Goal: Find specific page/section

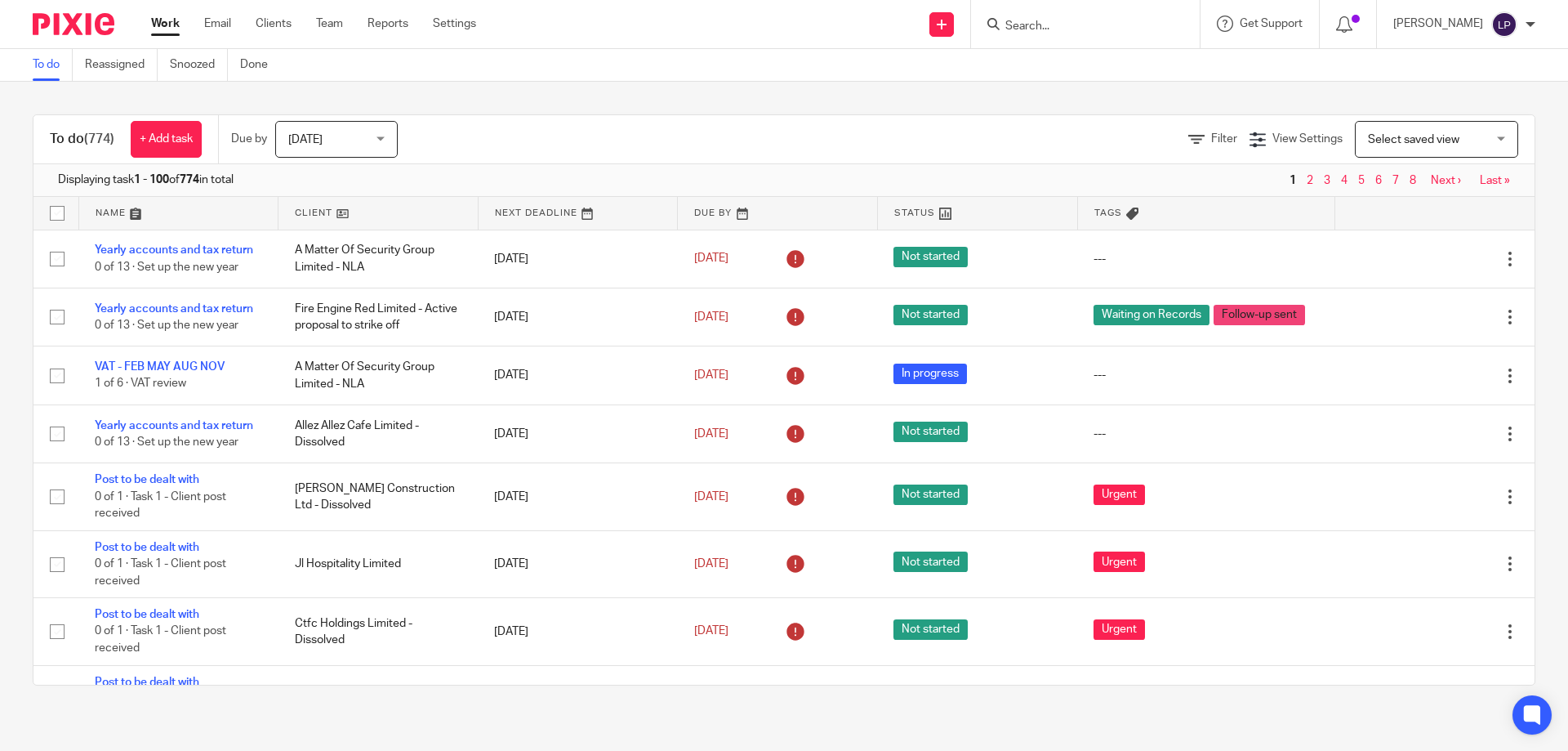
click at [1043, 38] on div at bounding box center [1085, 24] width 229 height 49
click at [1049, 29] on input "Search" at bounding box center [1078, 27] width 147 height 14
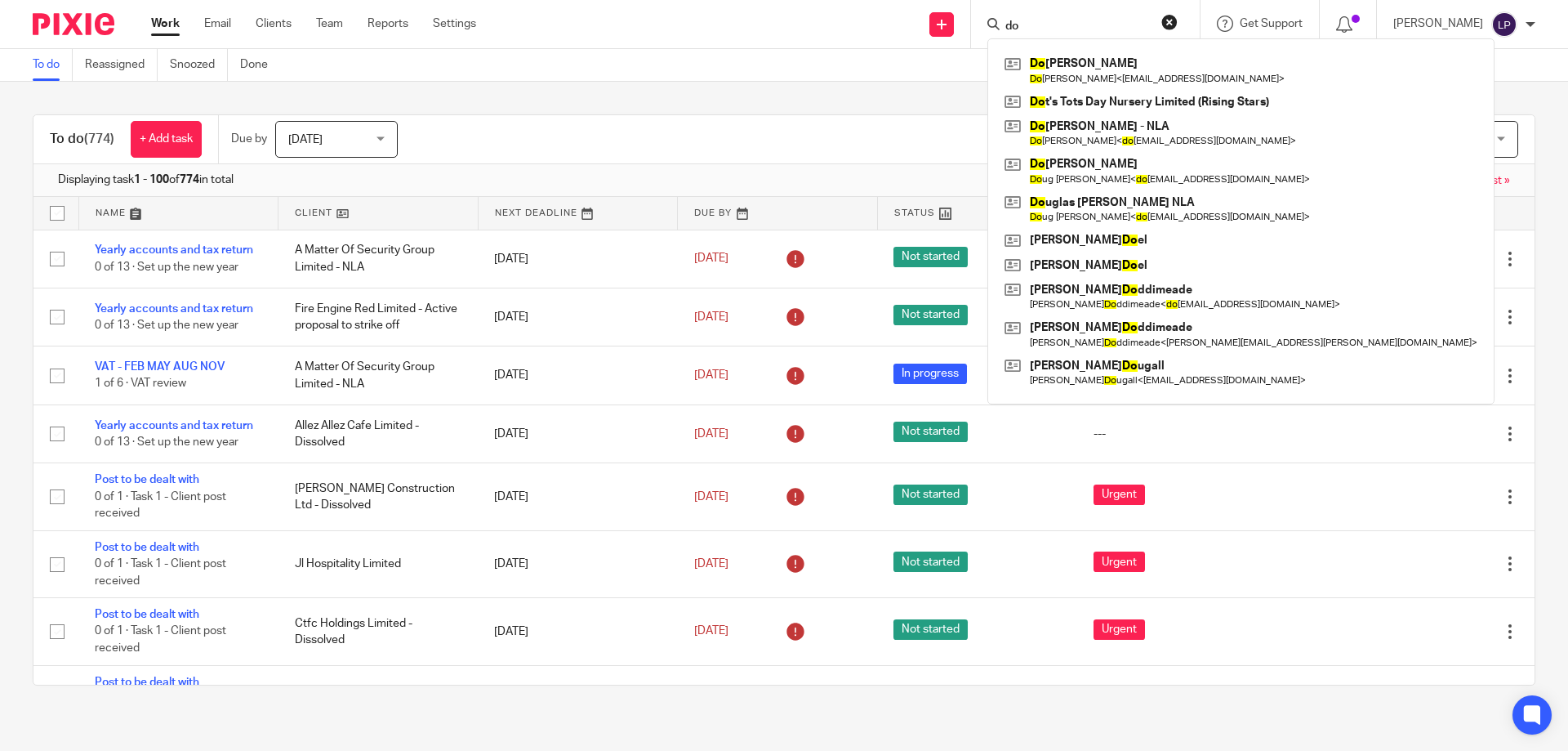
type input "d"
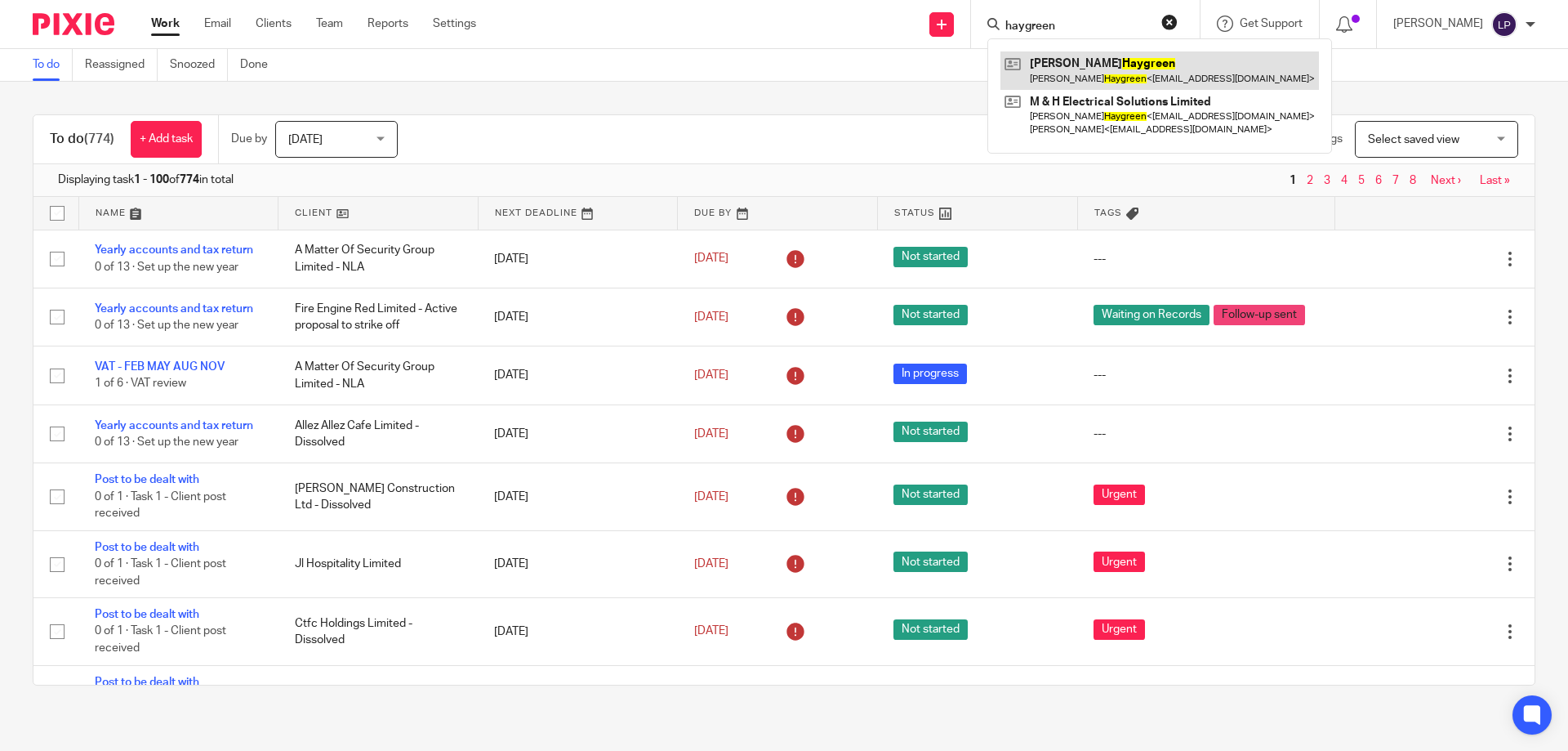
type input "haygreen"
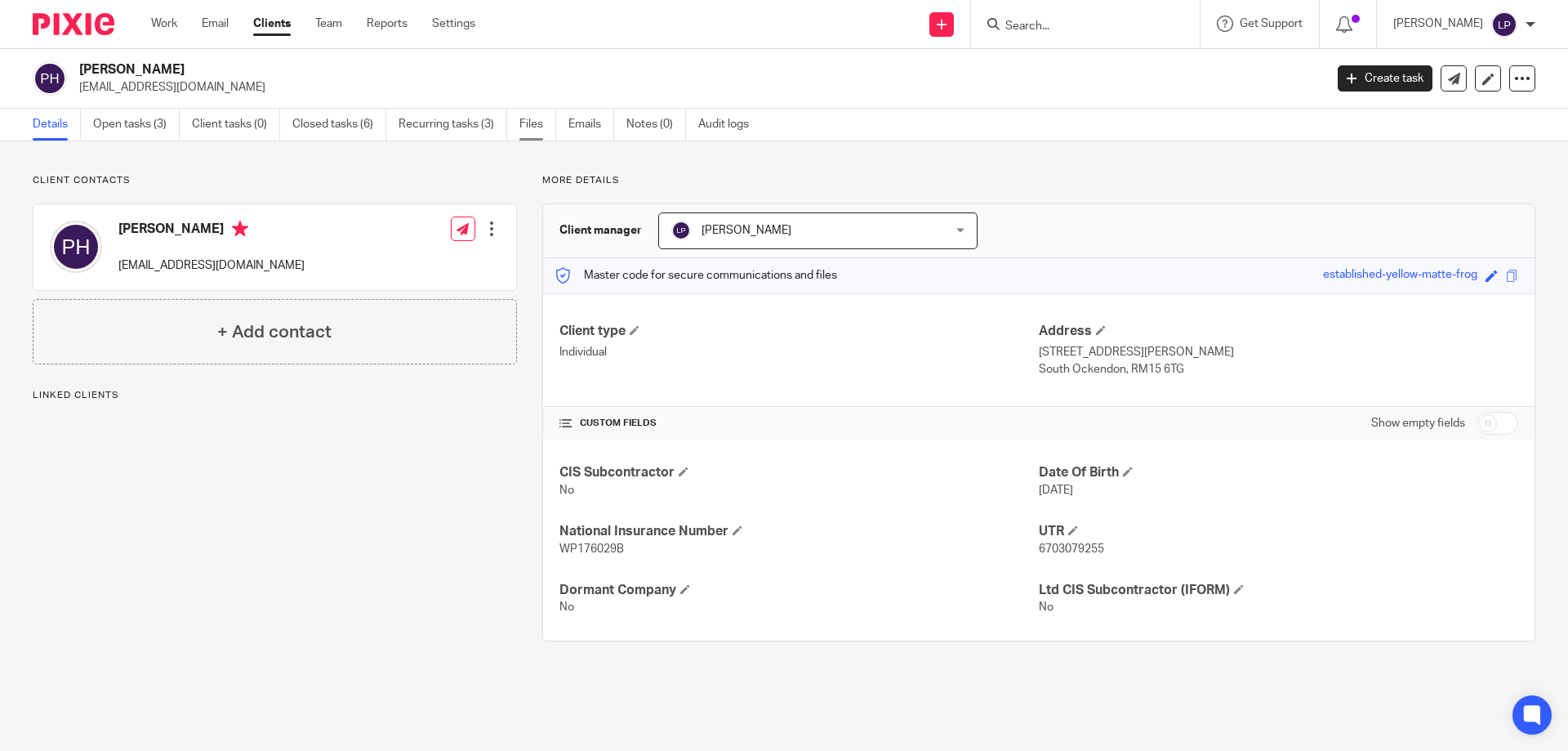
click at [535, 126] on link "Files" at bounding box center [537, 124] width 37 height 31
